Goal: Task Accomplishment & Management: Manage account settings

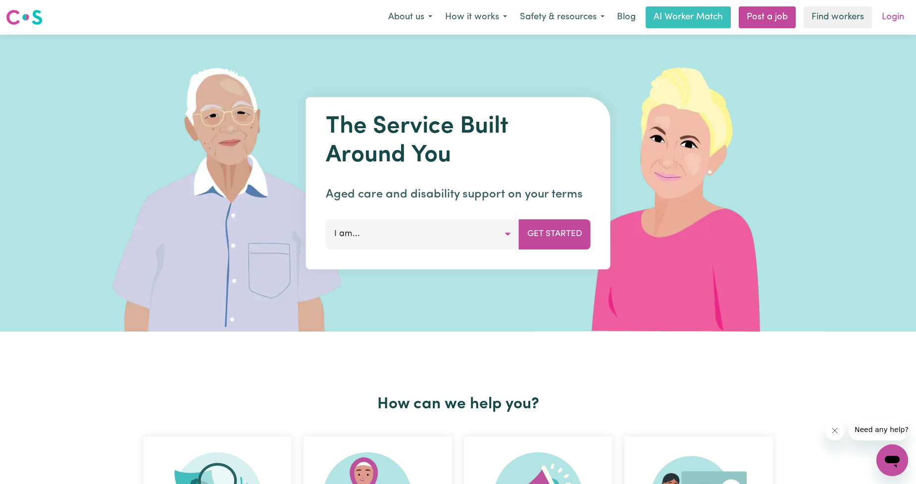
click at [458, 8] on link "Login" at bounding box center [893, 17] width 34 height 22
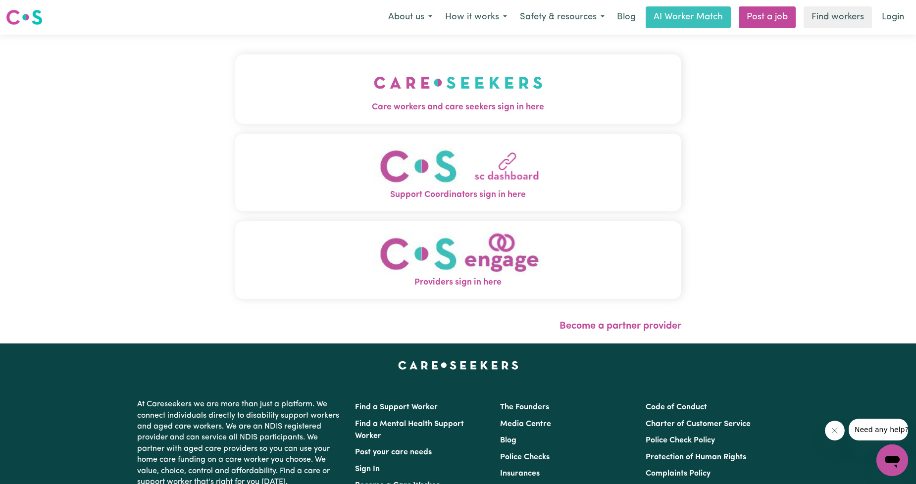
click at [458, 85] on button "Care workers and care seekers sign in here" at bounding box center [458, 88] width 446 height 69
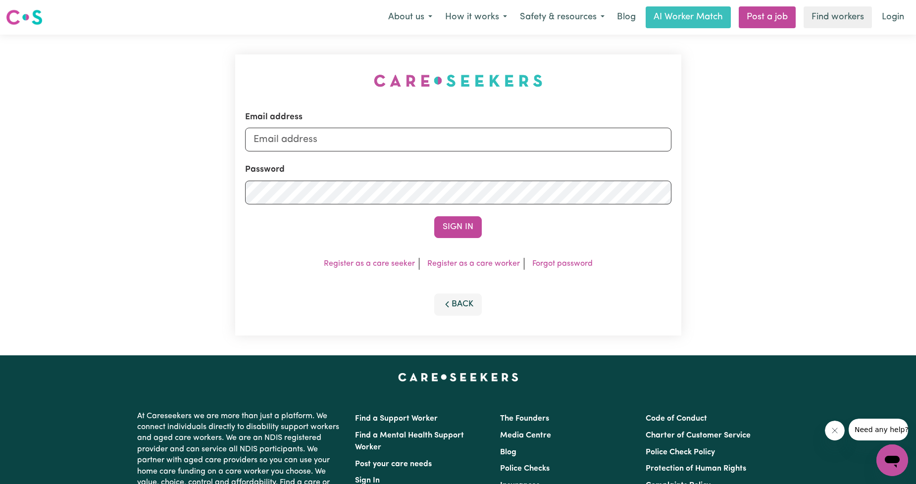
click at [433, 157] on form "Email address Password Sign In" at bounding box center [458, 174] width 427 height 127
drag, startPoint x: 423, startPoint y: 146, endPoint x: 415, endPoint y: 151, distance: 9.6
click at [423, 146] on input "Email address" at bounding box center [458, 140] width 427 height 24
drag, startPoint x: 303, startPoint y: 145, endPoint x: 470, endPoint y: 149, distance: 166.5
click at [458, 149] on input "[EMAIL_ADDRESS][PERSON_NAME][DOMAIN_NAME]" at bounding box center [458, 140] width 427 height 24
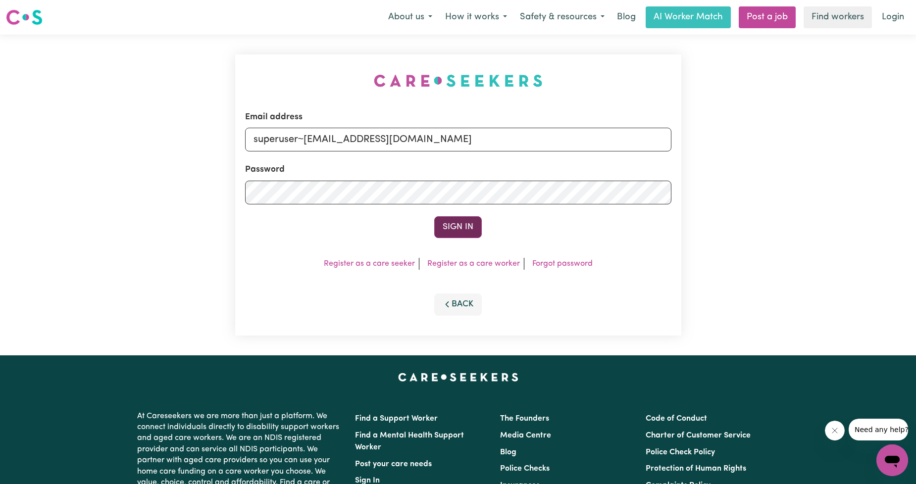
type input "superuser~[EMAIL_ADDRESS][DOMAIN_NAME]"
click at [458, 233] on button "Sign In" at bounding box center [458, 227] width 48 height 22
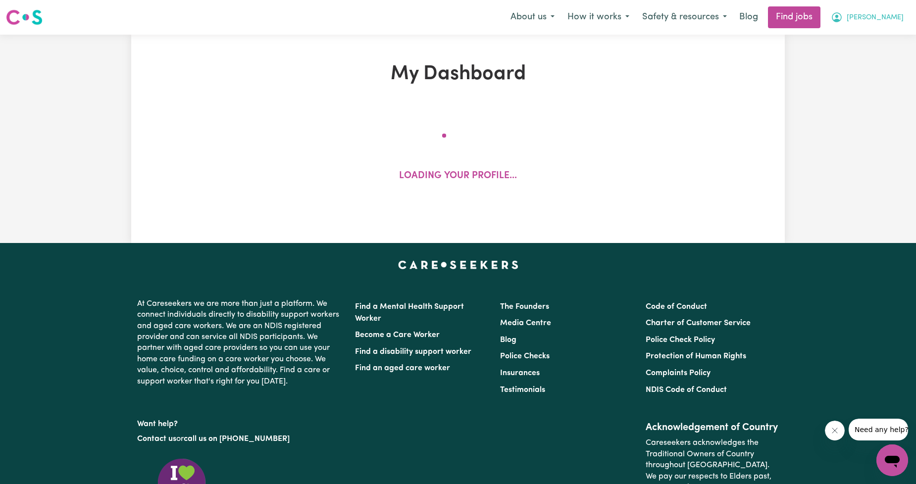
click at [458, 22] on span "[PERSON_NAME]" at bounding box center [875, 17] width 57 height 11
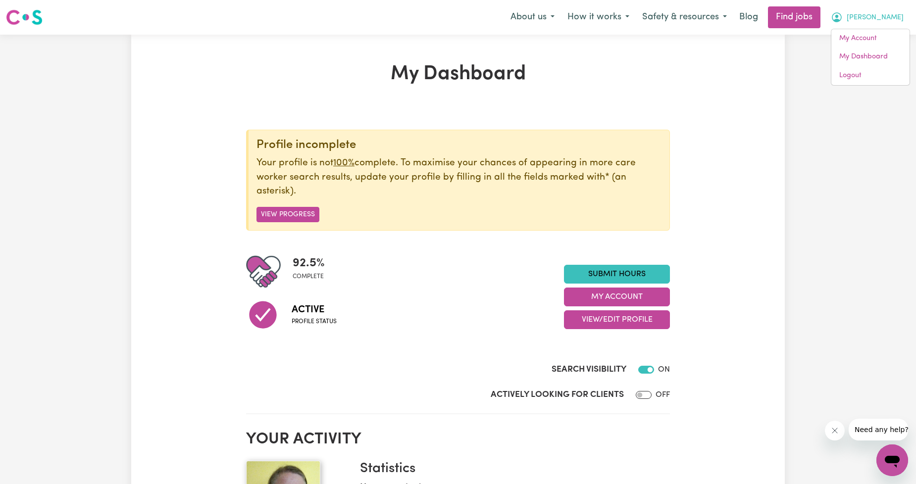
click at [458, 11] on button "[PERSON_NAME]" at bounding box center [868, 17] width 86 height 21
click at [458, 37] on link "My Account" at bounding box center [871, 38] width 78 height 19
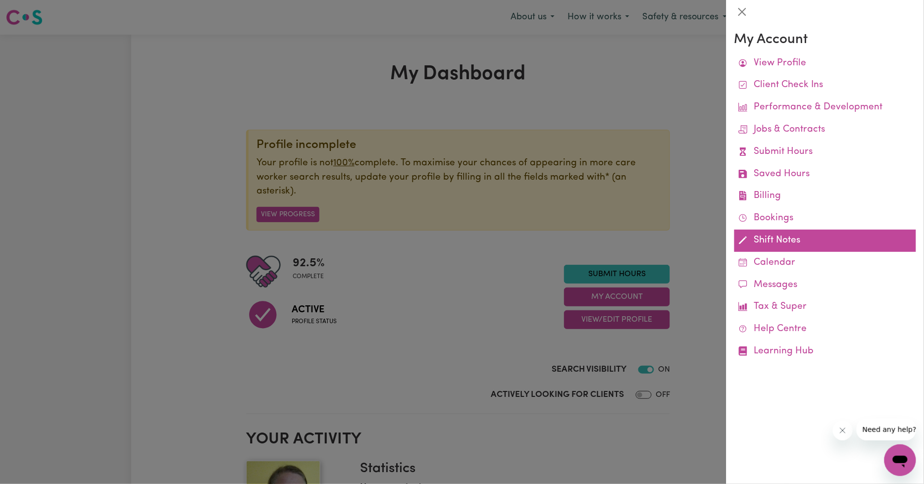
click at [458, 245] on link "Shift Notes" at bounding box center [826, 241] width 182 height 22
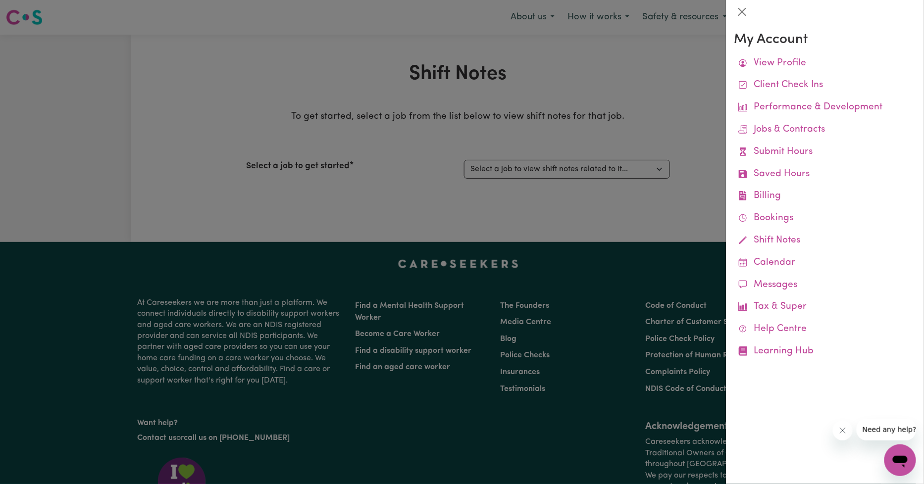
drag, startPoint x: 416, startPoint y: 217, endPoint x: 498, endPoint y: 176, distance: 91.7
click at [418, 215] on div at bounding box center [462, 242] width 924 height 484
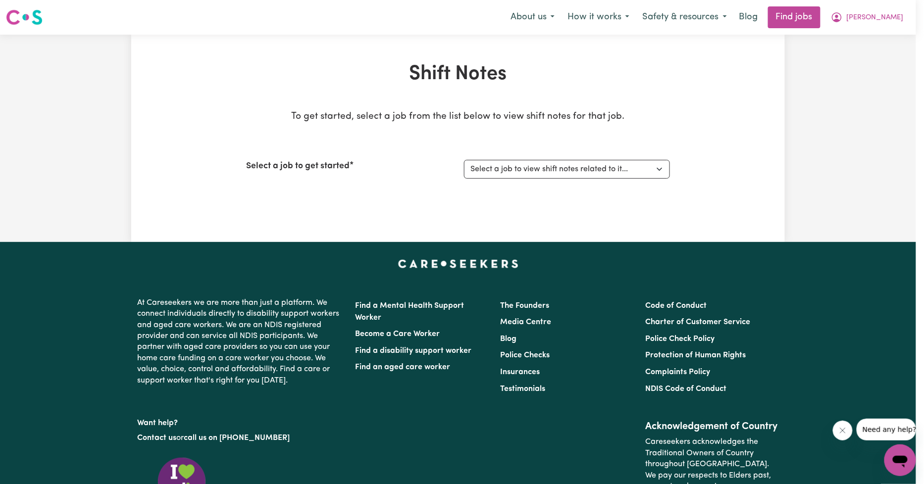
click at [458, 161] on select "Select a job to view shift notes related to it... [[PERSON_NAME]] Support Worke…" at bounding box center [567, 169] width 206 height 19
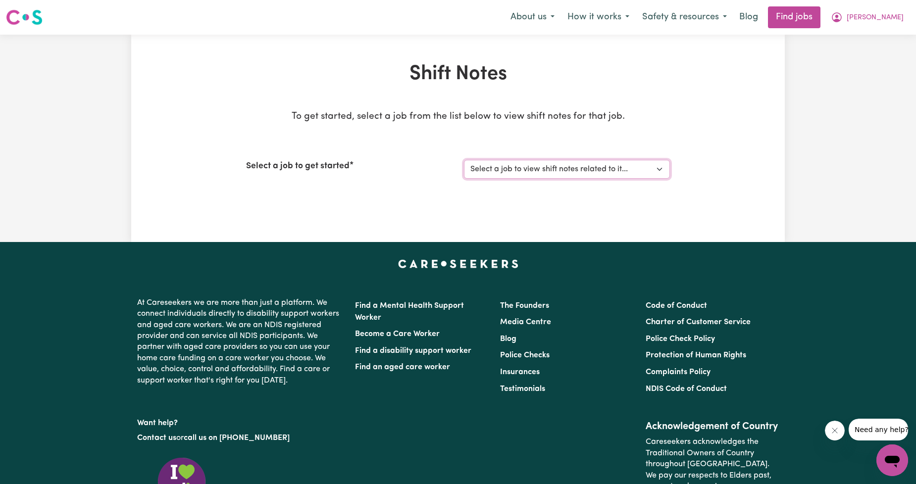
drag, startPoint x: 527, startPoint y: 168, endPoint x: 527, endPoint y: 175, distance: 6.9
click at [458, 168] on select "Select a job to view shift notes related to it... [[PERSON_NAME]] Support Worke…" at bounding box center [567, 169] width 206 height 19
select select "11855"
click at [458, 160] on select "Select a job to view shift notes related to it... [[PERSON_NAME]] Support Worke…" at bounding box center [567, 169] width 206 height 19
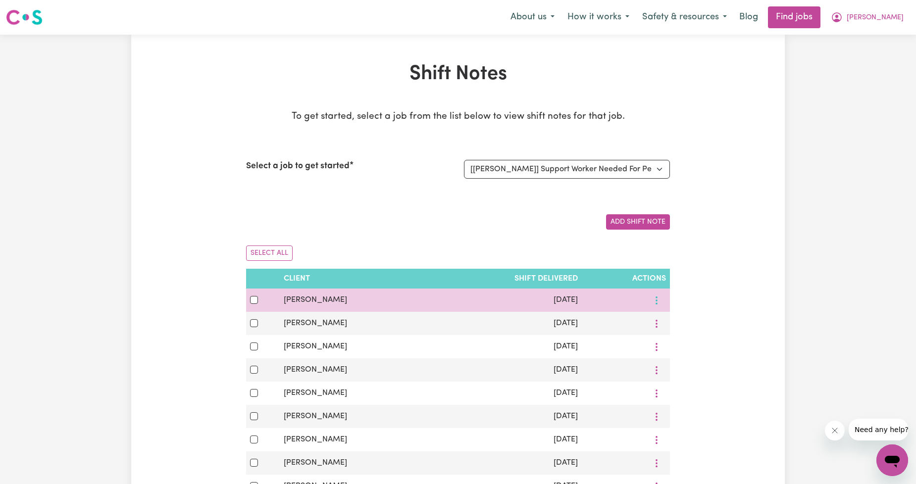
click at [458, 299] on icon "More options" at bounding box center [657, 301] width 10 height 10
click at [458, 324] on span "View/Update" at bounding box center [693, 324] width 49 height 8
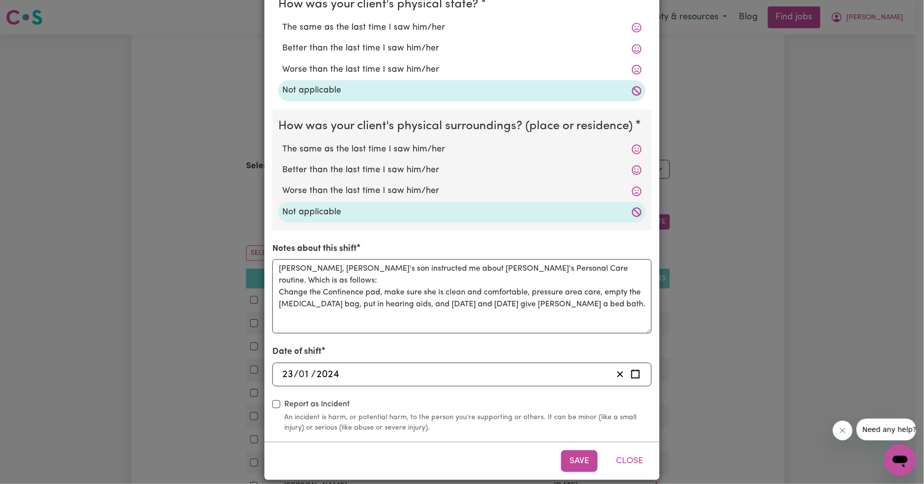
scroll to position [206, 0]
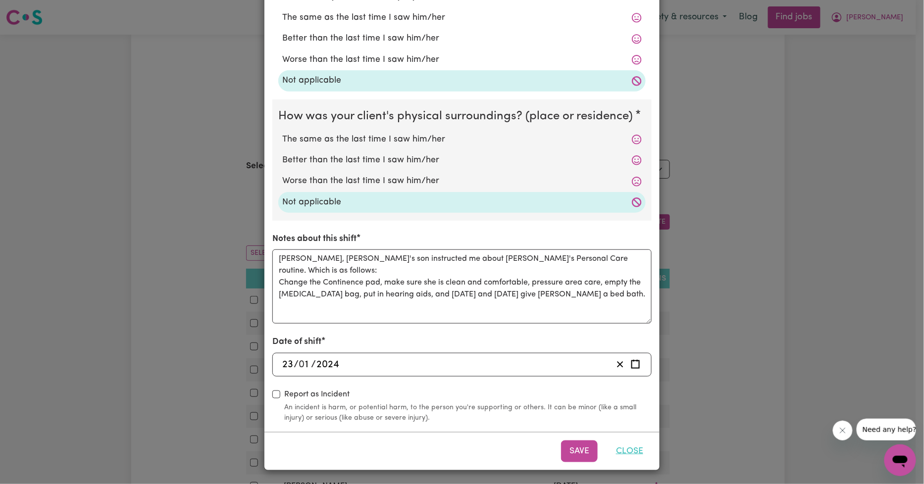
click at [458, 456] on button "Close" at bounding box center [630, 452] width 44 height 22
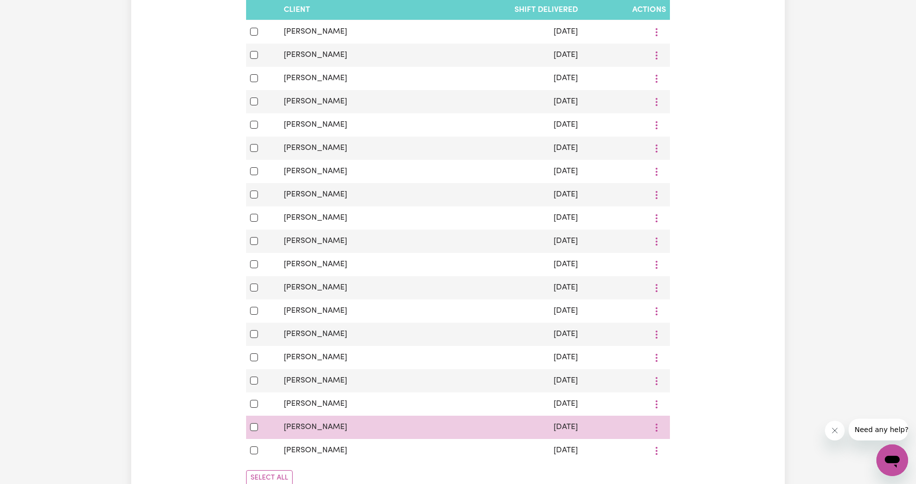
scroll to position [734, 0]
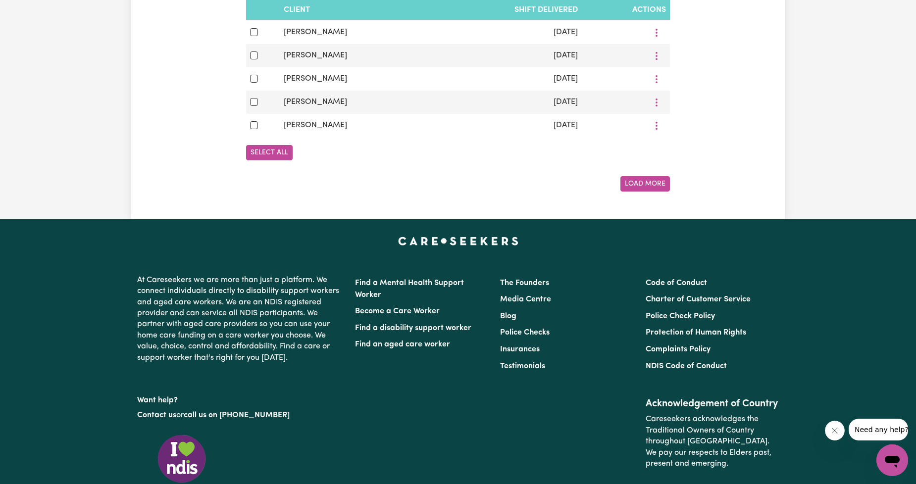
click at [278, 155] on button "Select All" at bounding box center [269, 152] width 47 height 15
checkbox input "true"
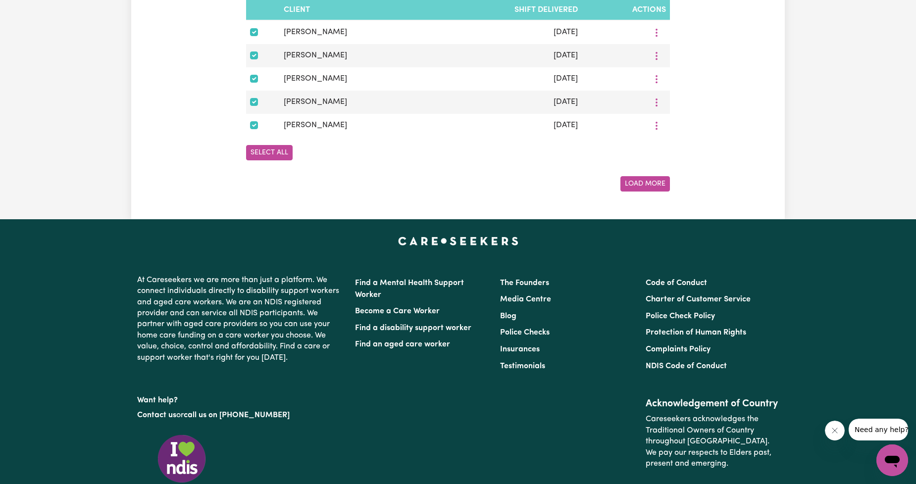
checkbox input "true"
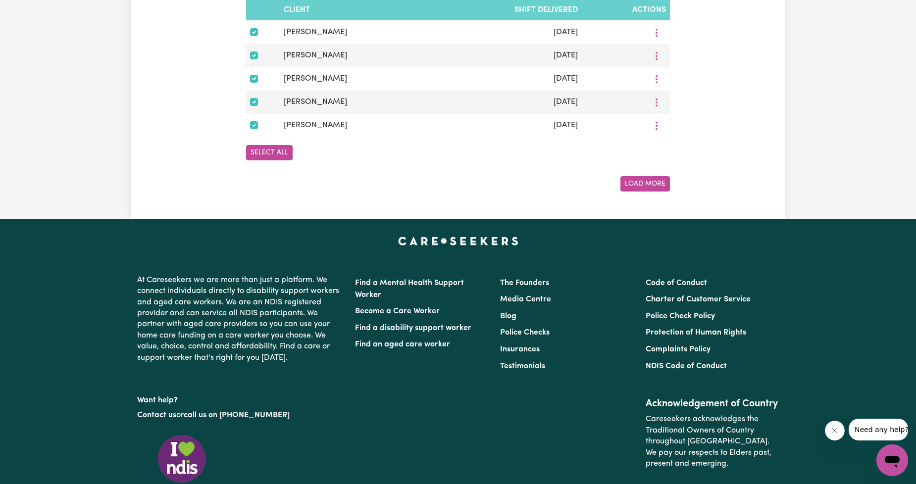
checkbox input "true"
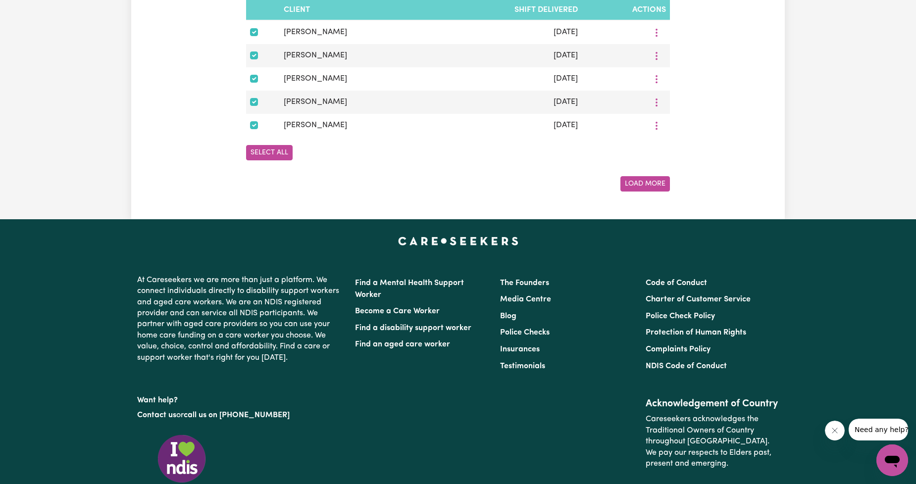
checkbox input "true"
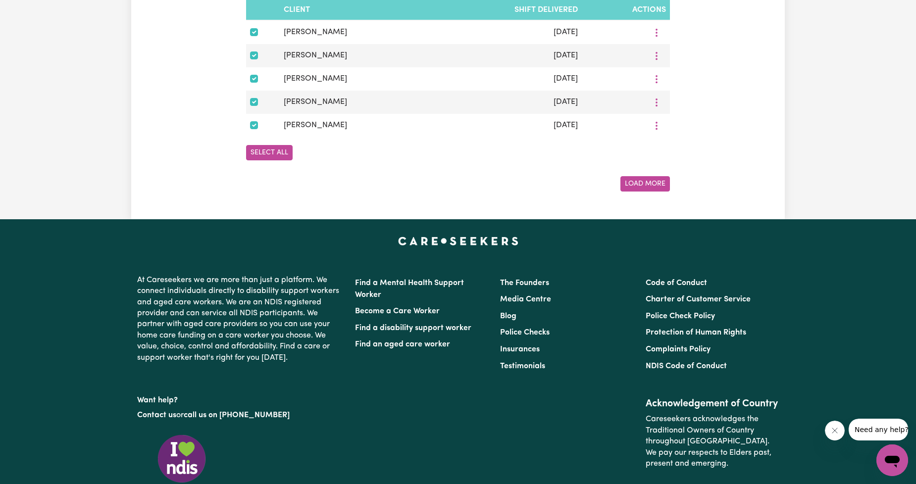
checkbox input "true"
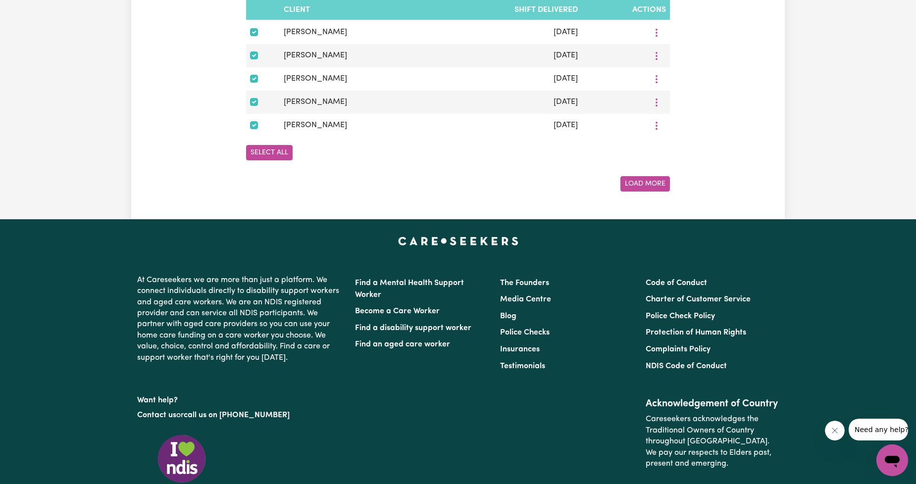
checkbox input "true"
click at [268, 158] on button "Select All" at bounding box center [269, 152] width 47 height 15
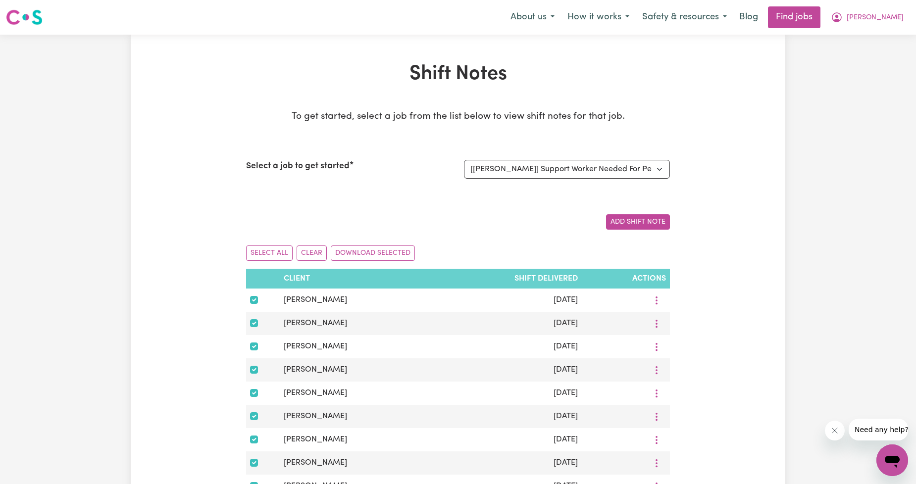
scroll to position [183, 0]
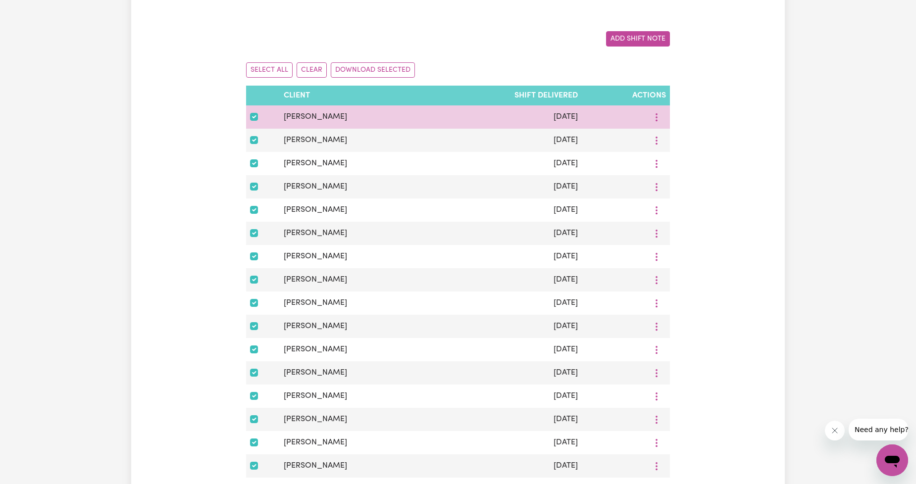
click at [249, 126] on td at bounding box center [263, 117] width 34 height 23
click at [253, 113] on input "checkbox" at bounding box center [254, 117] width 8 height 8
checkbox input "false"
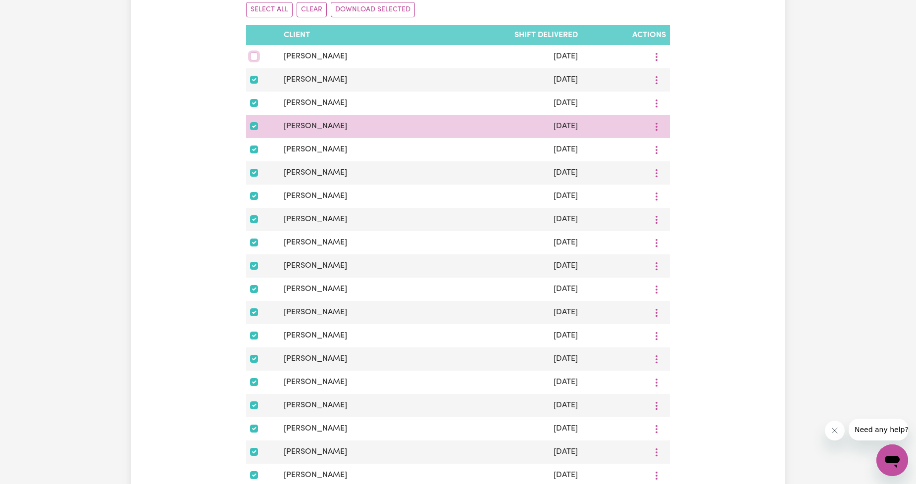
scroll to position [135, 0]
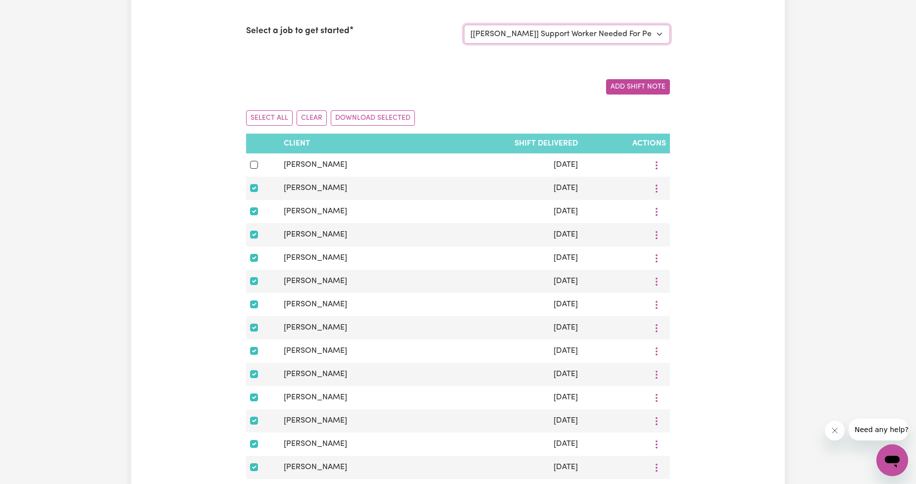
click at [458, 36] on select "Select a job to view shift notes related to it... [[PERSON_NAME]] Support Worke…" at bounding box center [567, 34] width 206 height 19
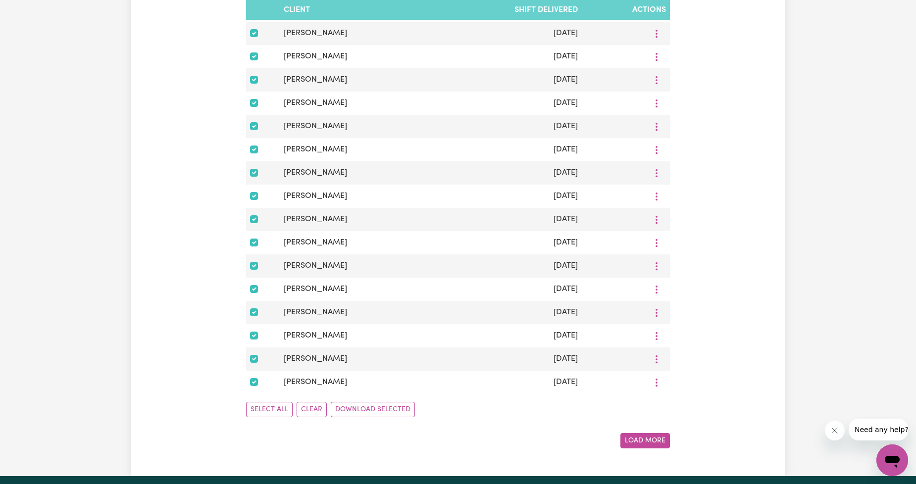
scroll to position [502, 0]
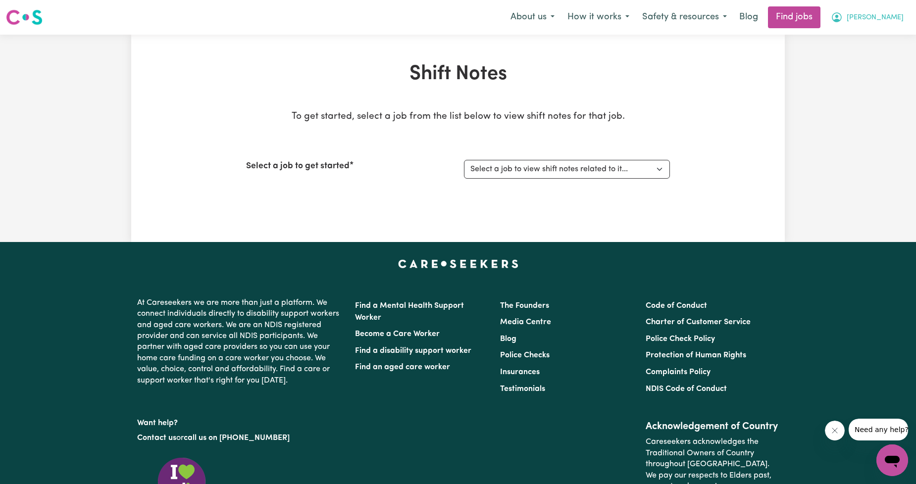
click at [893, 26] on button "[PERSON_NAME]" at bounding box center [868, 17] width 86 height 21
click at [884, 35] on link "My Account" at bounding box center [871, 38] width 78 height 19
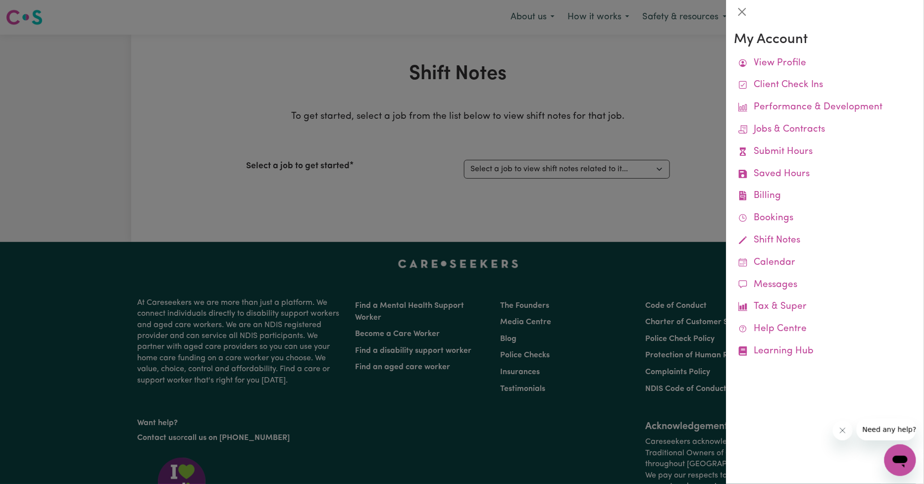
click at [558, 80] on div at bounding box center [462, 242] width 924 height 484
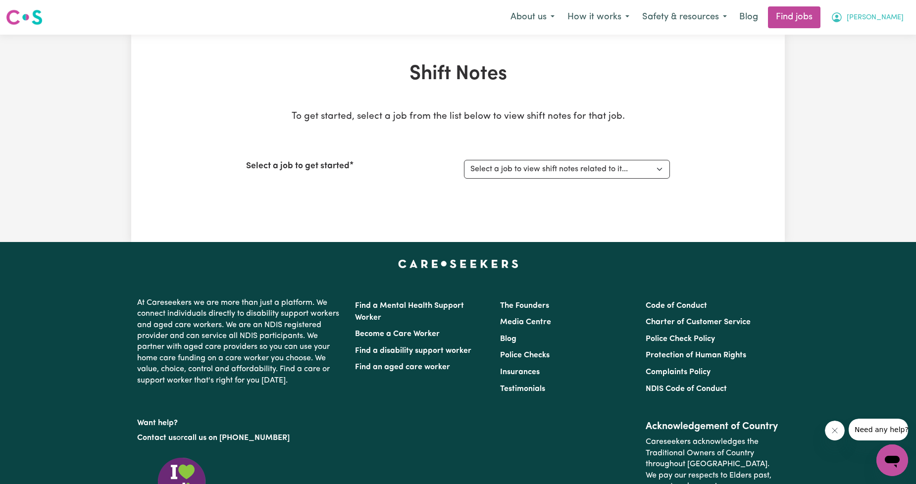
click at [843, 16] on icon "My Account" at bounding box center [837, 17] width 12 height 12
click at [848, 53] on link "My Dashboard" at bounding box center [871, 57] width 78 height 19
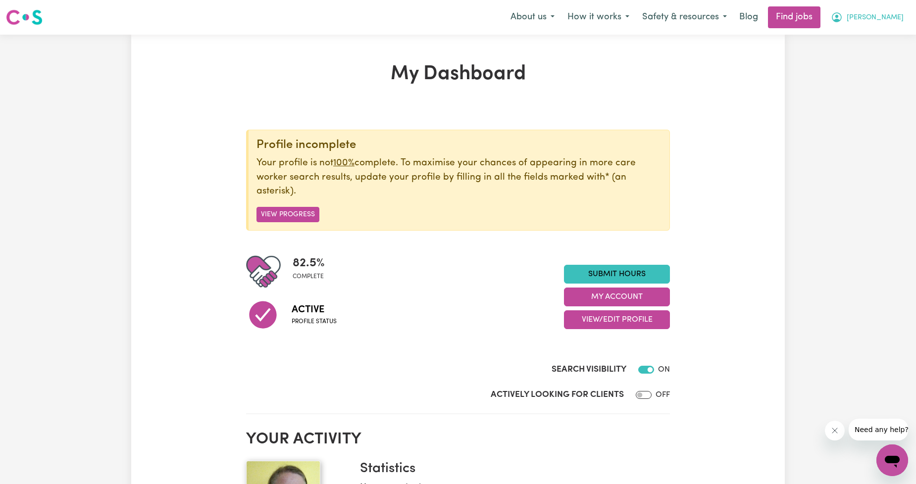
click at [895, 17] on span "[PERSON_NAME]" at bounding box center [875, 17] width 57 height 11
click at [884, 41] on link "My Account" at bounding box center [871, 38] width 78 height 19
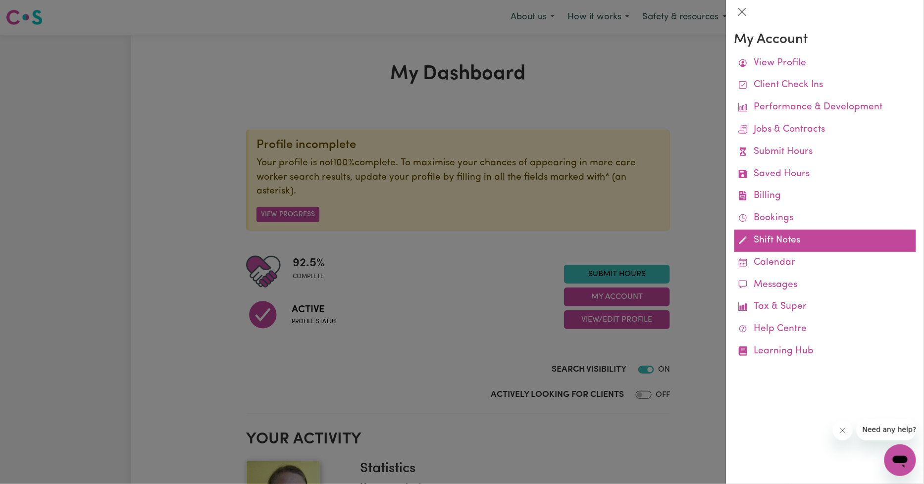
click at [775, 240] on link "Shift Notes" at bounding box center [826, 241] width 182 height 22
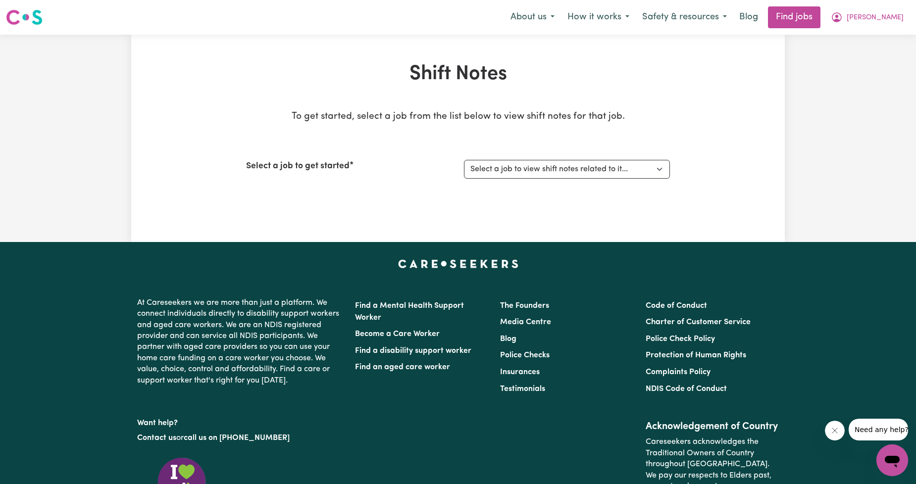
click at [524, 151] on div "Select a job to get started Select a job to view shift notes related to it... […" at bounding box center [458, 169] width 424 height 43
click at [524, 170] on select "Select a job to view shift notes related to it... [[PERSON_NAME]] Support Worke…" at bounding box center [567, 169] width 206 height 19
select select "11855"
click at [464, 160] on select "Select a job to view shift notes related to it... [[PERSON_NAME]] Support Worke…" at bounding box center [567, 169] width 206 height 19
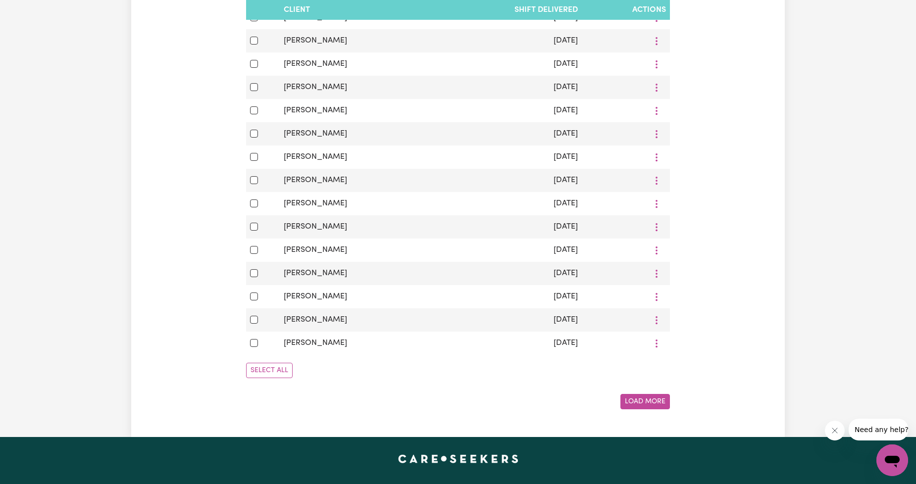
scroll to position [502, 0]
